Goal: Find specific page/section: Find specific page/section

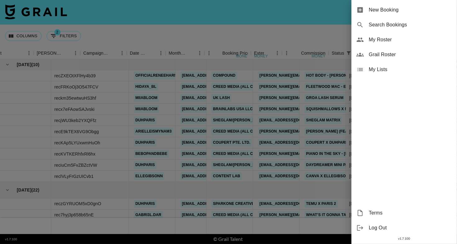
scroll to position [0, 219]
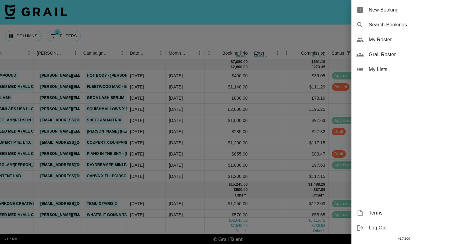
click at [399, 44] on div "My Roster" at bounding box center [404, 39] width 106 height 15
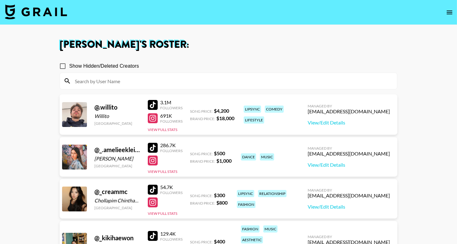
click at [145, 75] on div at bounding box center [228, 81] width 337 height 16
click at [145, 78] on input at bounding box center [232, 81] width 322 height 10
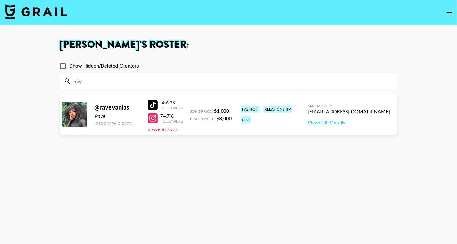
type input "rav"
click at [270, 46] on h1 "[PERSON_NAME] 's Roster:" at bounding box center [229, 45] width 338 height 10
click at [0, 0] on section "[PERSON_NAME] 's Roster: Show Hidden/Deleted Creators rav @ ravevanias Rave [GE…" at bounding box center [228, 144] width 457 height 289
click at [89, 80] on input "rav" at bounding box center [232, 81] width 322 height 10
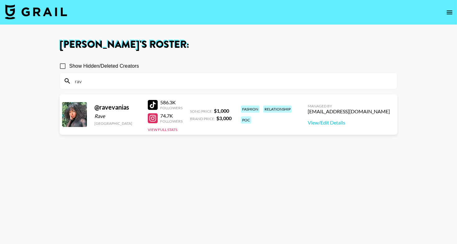
click at [89, 80] on input "rav" at bounding box center [232, 81] width 322 height 10
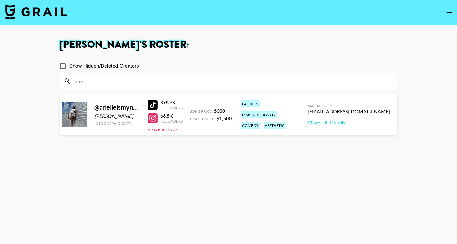
type input "arie"
click at [198, 69] on div "Show Hidden/Deleted Creators" at bounding box center [229, 66] width 338 height 13
drag, startPoint x: 151, startPoint y: 105, endPoint x: 207, endPoint y: 8, distance: 112.1
click at [0, 0] on section "[PERSON_NAME] 's Roster: Show Hidden/Deleted Creators arie @ arielleismynam3 [P…" at bounding box center [228, 144] width 457 height 289
click at [128, 84] on input "arie" at bounding box center [232, 81] width 322 height 10
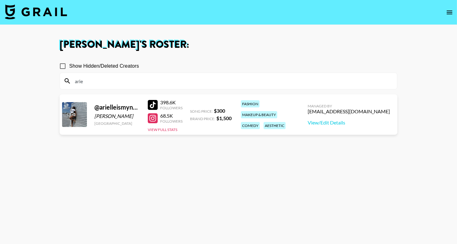
click at [128, 84] on input "arie" at bounding box center [232, 81] width 322 height 10
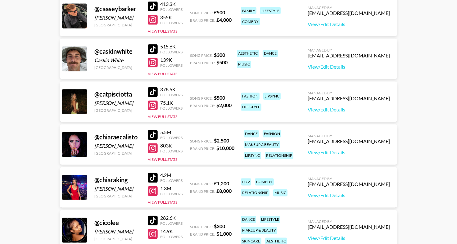
scroll to position [989, 0]
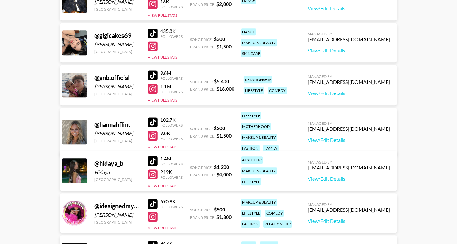
scroll to position [1434, 0]
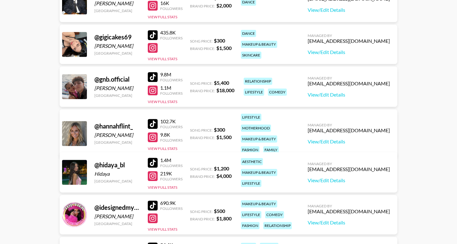
click at [152, 29] on div "435.8K Followers" at bounding box center [165, 34] width 35 height 11
click at [152, 32] on div at bounding box center [153, 35] width 10 height 10
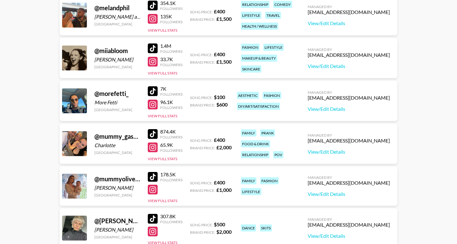
scroll to position [2315, 0]
